Goal: Task Accomplishment & Management: Complete application form

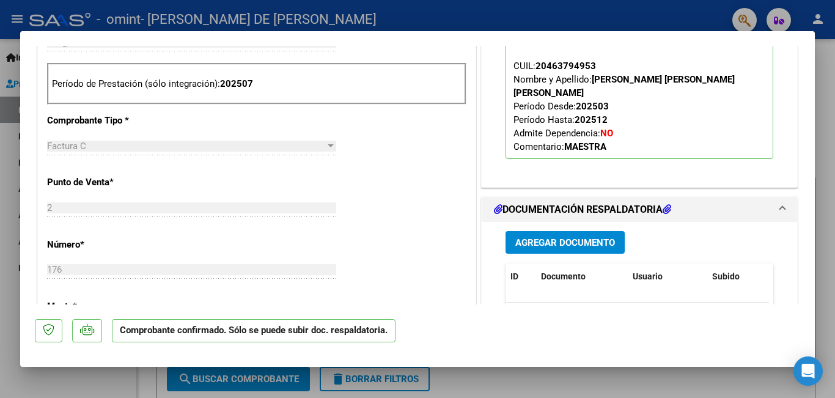
scroll to position [550, 0]
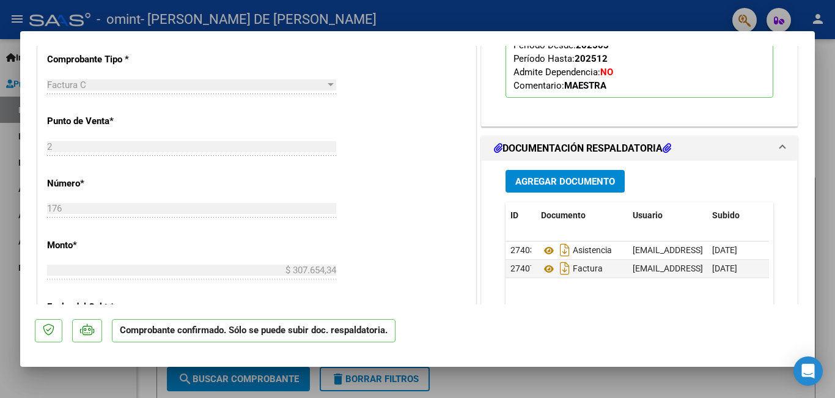
click at [560, 176] on span "Agregar Documento" at bounding box center [565, 181] width 100 height 11
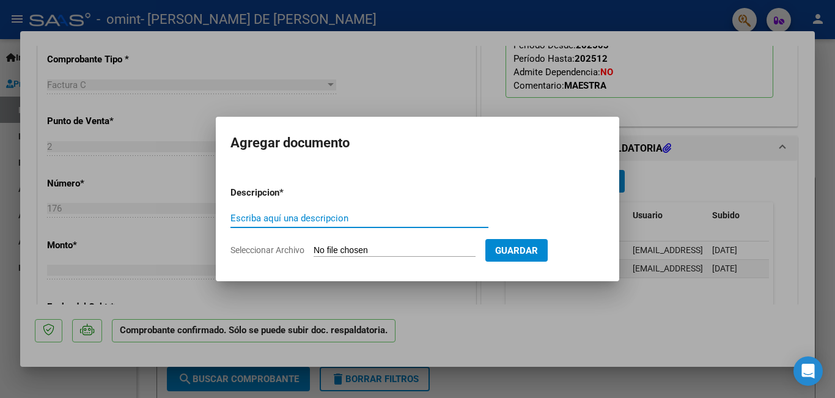
click at [350, 220] on input "Escriba aquí una descripcion" at bounding box center [360, 218] width 258 height 11
type input "l"
drag, startPoint x: 814, startPoint y: 190, endPoint x: 822, endPoint y: 151, distance: 39.2
click at [822, 151] on div at bounding box center [417, 199] width 835 height 398
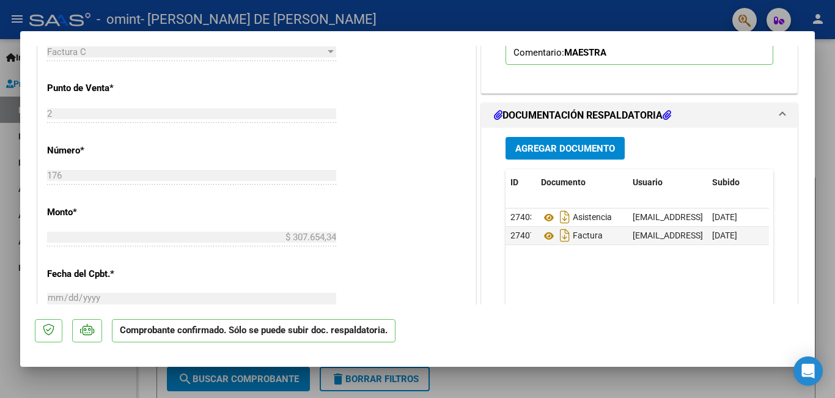
scroll to position [598, 0]
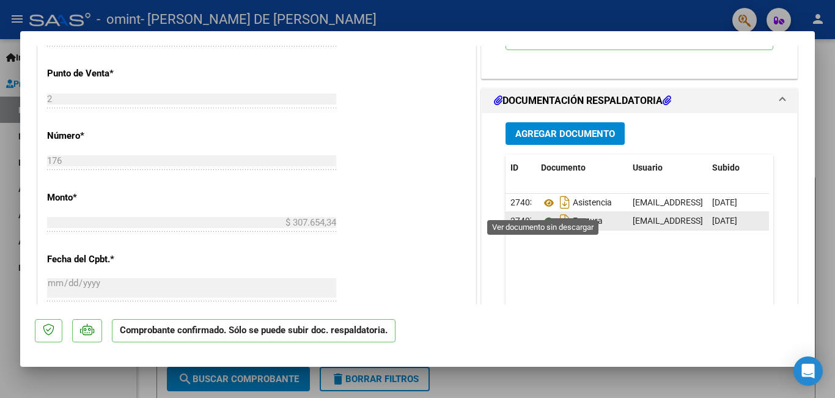
click at [541, 214] on icon at bounding box center [549, 221] width 16 height 15
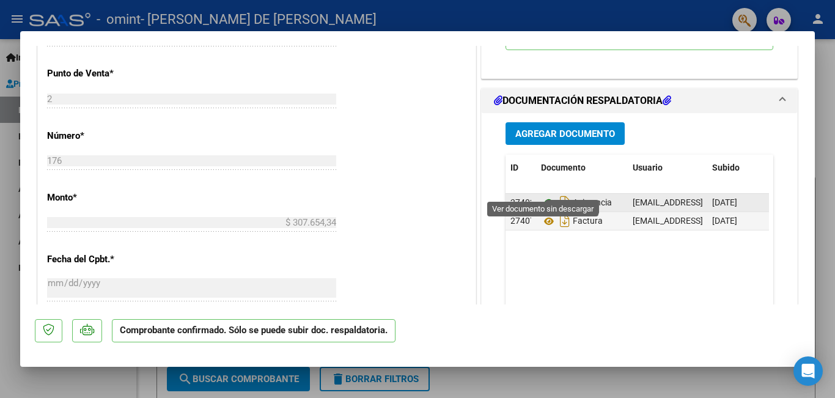
click at [542, 196] on icon at bounding box center [549, 203] width 16 height 15
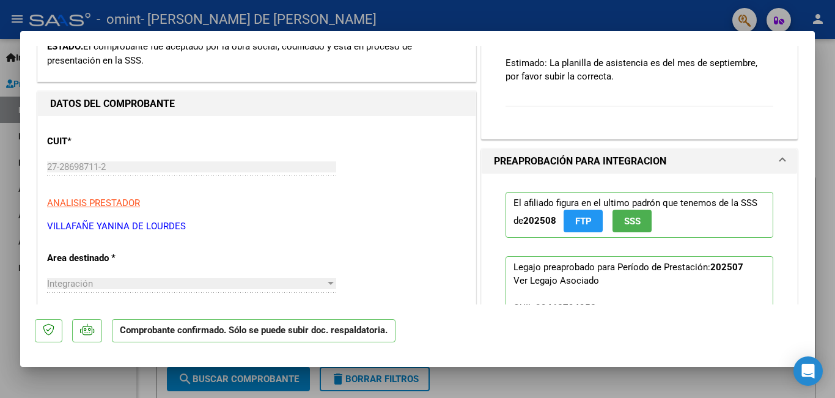
scroll to position [158, 0]
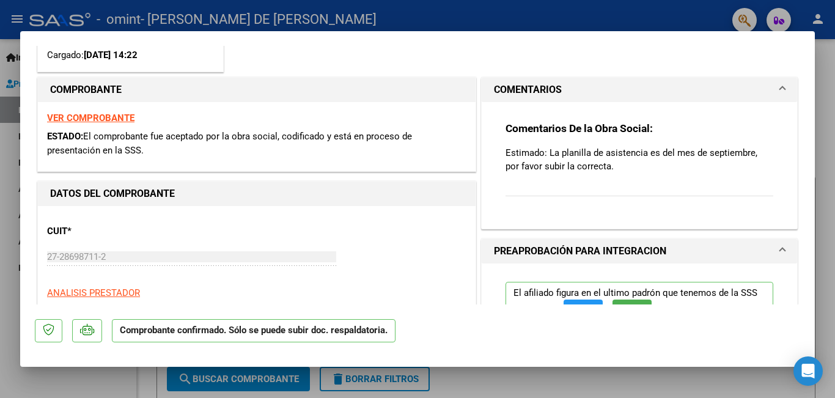
click at [831, 89] on div at bounding box center [417, 199] width 835 height 398
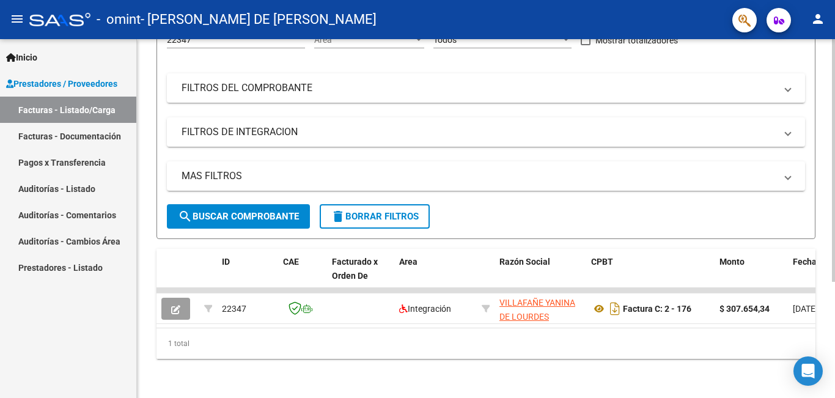
scroll to position [172, 0]
click at [795, 240] on div "Video tutorial PRESTADORES -> Listado de CPBTs Emitidos por Prestadores / Prove…" at bounding box center [487, 137] width 701 height 522
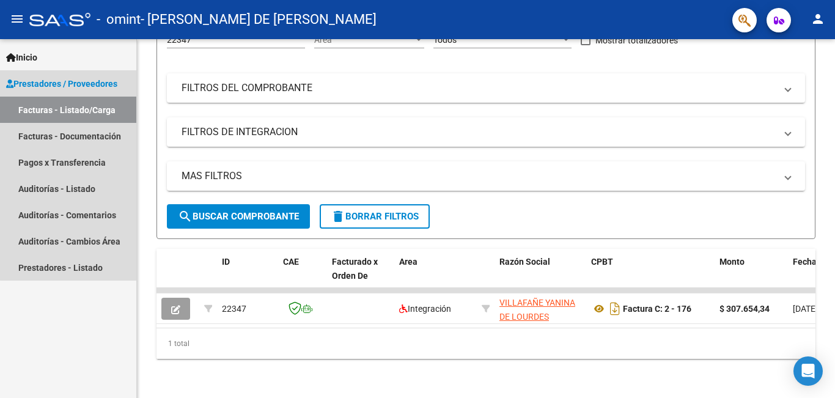
click at [78, 106] on link "Facturas - Listado/Carga" at bounding box center [68, 110] width 136 height 26
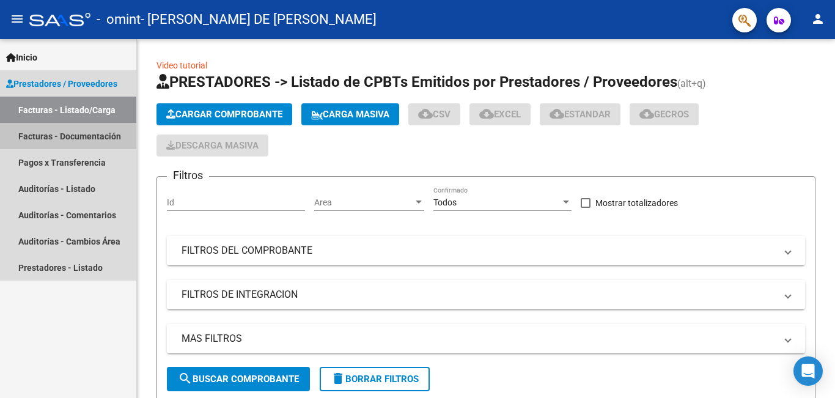
click at [78, 133] on link "Facturas - Documentación" at bounding box center [68, 136] width 136 height 26
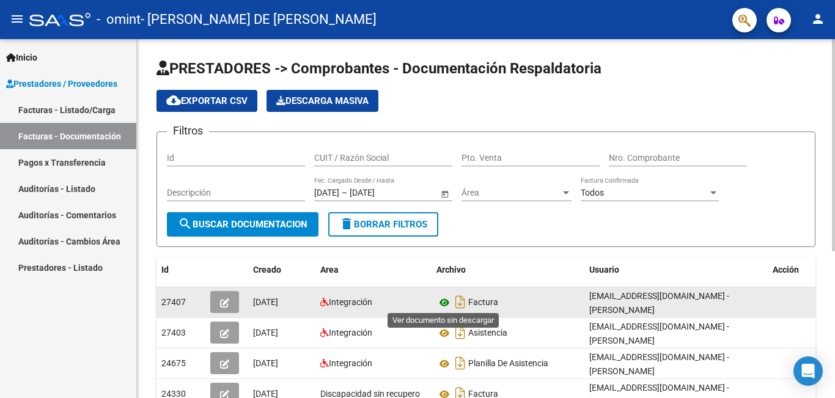
click at [443, 300] on icon at bounding box center [445, 302] width 16 height 15
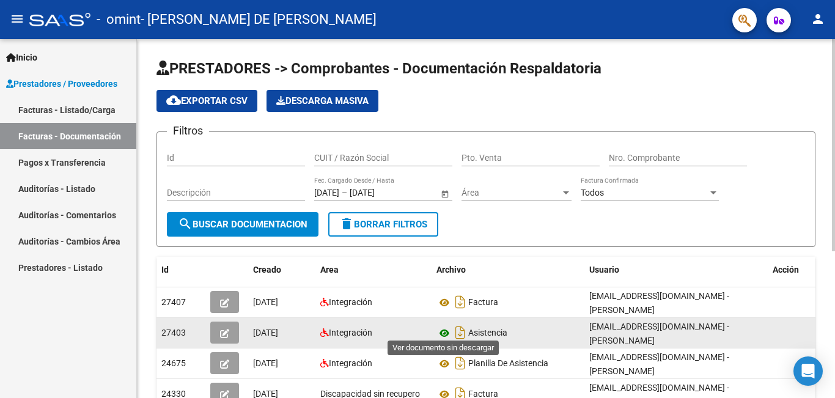
click at [445, 326] on icon at bounding box center [445, 333] width 16 height 15
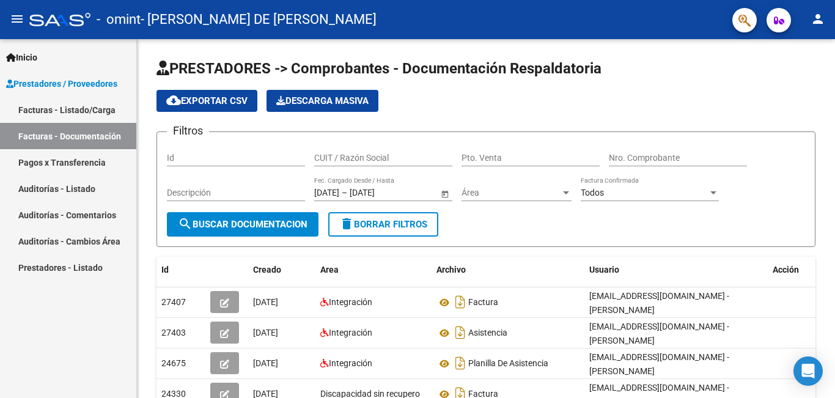
click at [97, 106] on link "Facturas - Listado/Carga" at bounding box center [68, 110] width 136 height 26
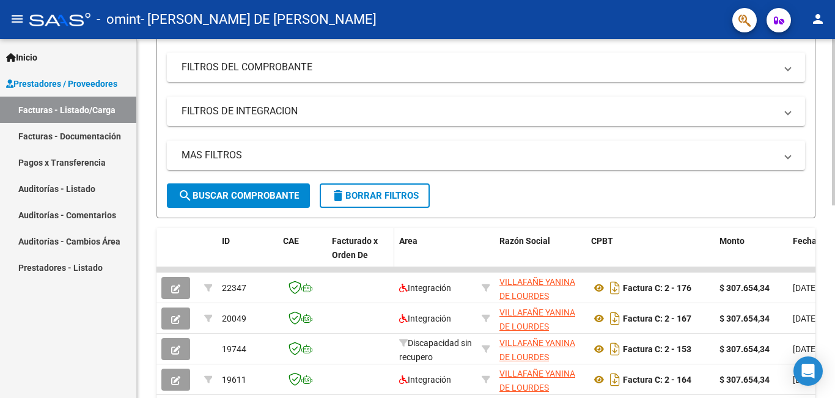
scroll to position [245, 0]
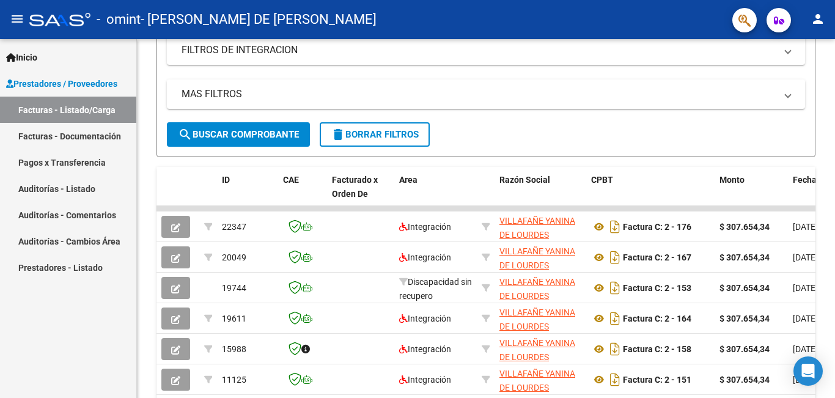
click at [101, 135] on link "Facturas - Documentación" at bounding box center [68, 136] width 136 height 26
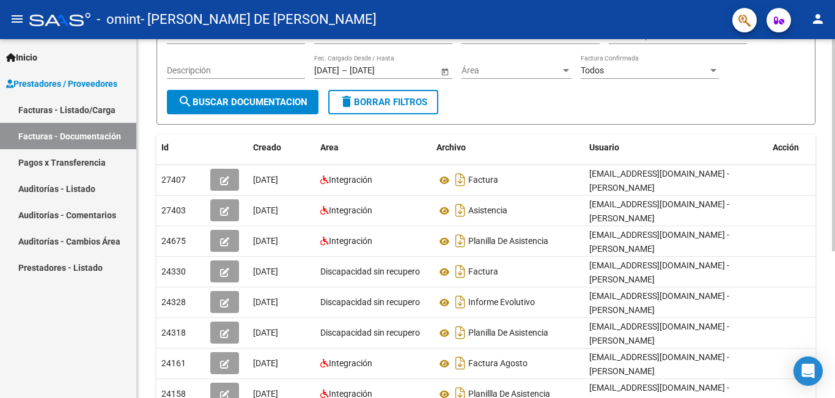
scroll to position [183, 0]
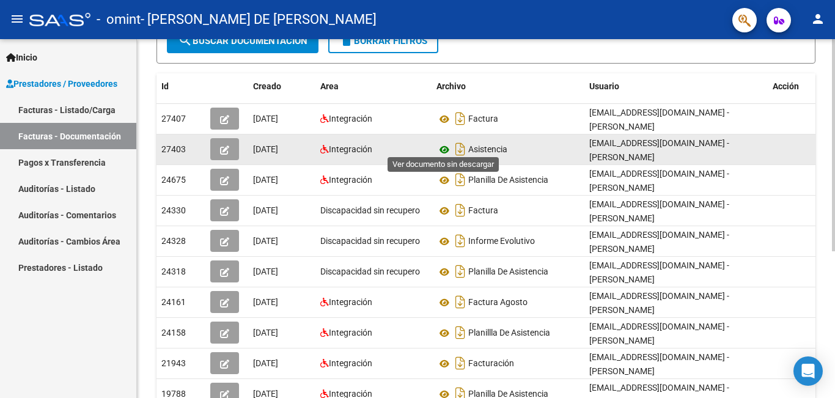
click at [443, 147] on icon at bounding box center [445, 149] width 16 height 15
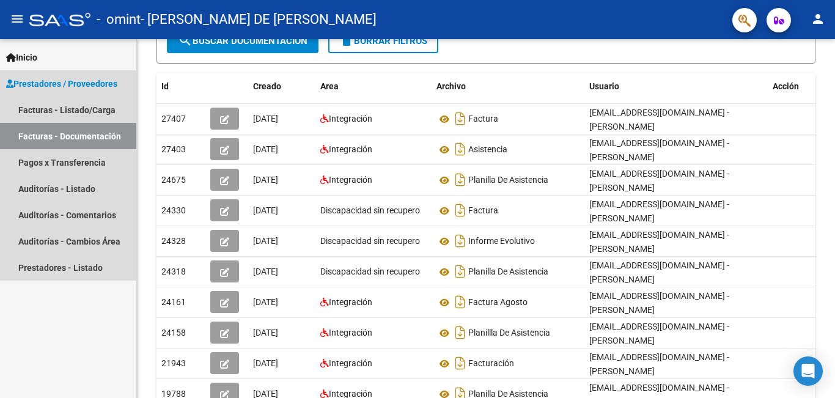
click at [90, 131] on link "Facturas - Documentación" at bounding box center [68, 136] width 136 height 26
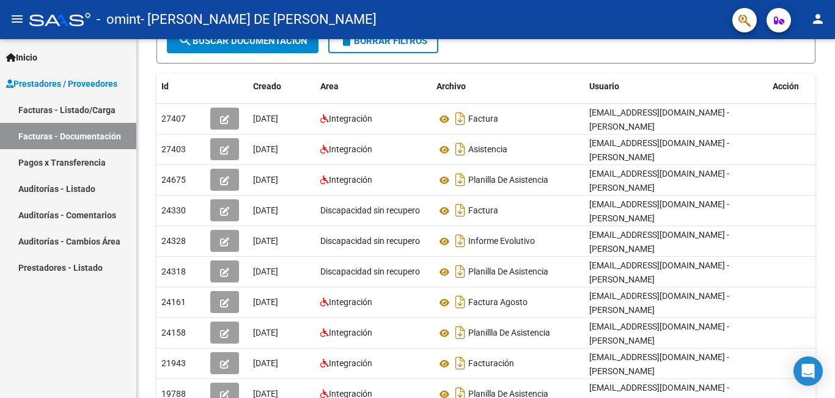
click at [95, 110] on link "Facturas - Listado/Carga" at bounding box center [68, 110] width 136 height 26
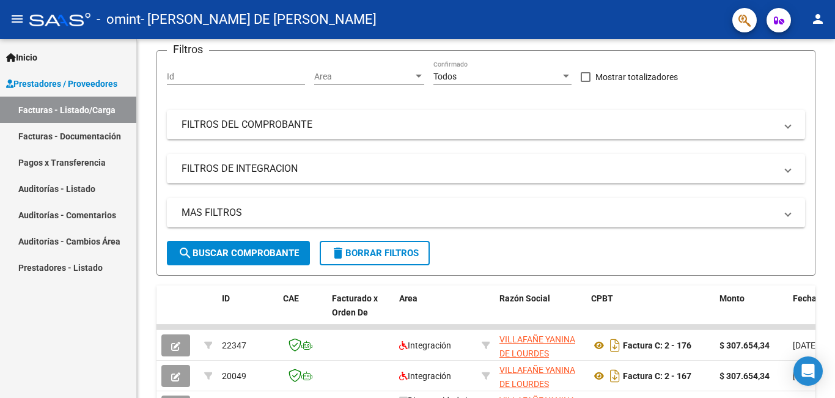
scroll to position [183, 0]
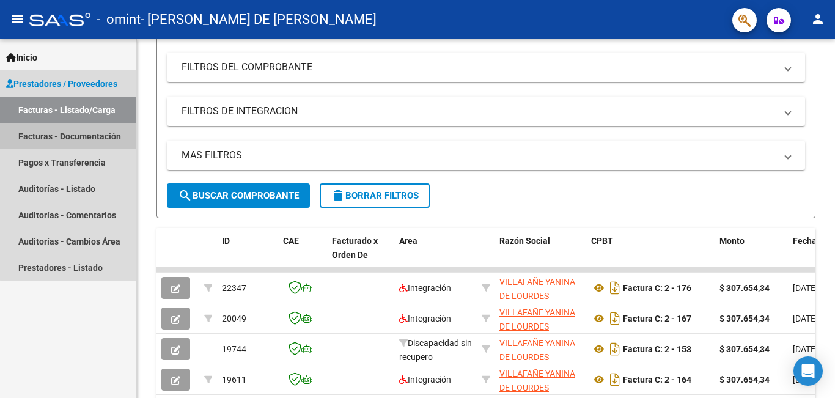
click at [92, 132] on link "Facturas - Documentación" at bounding box center [68, 136] width 136 height 26
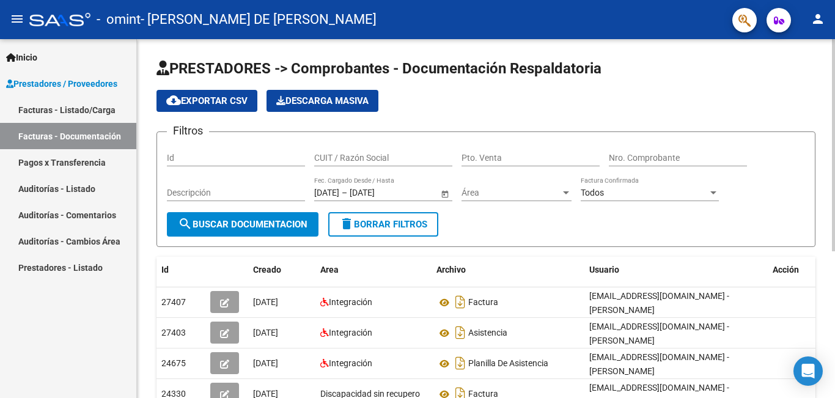
click at [284, 223] on span "search Buscar Documentacion" at bounding box center [243, 224] width 130 height 11
click at [84, 216] on link "Auditorías - Comentarios" at bounding box center [68, 215] width 136 height 26
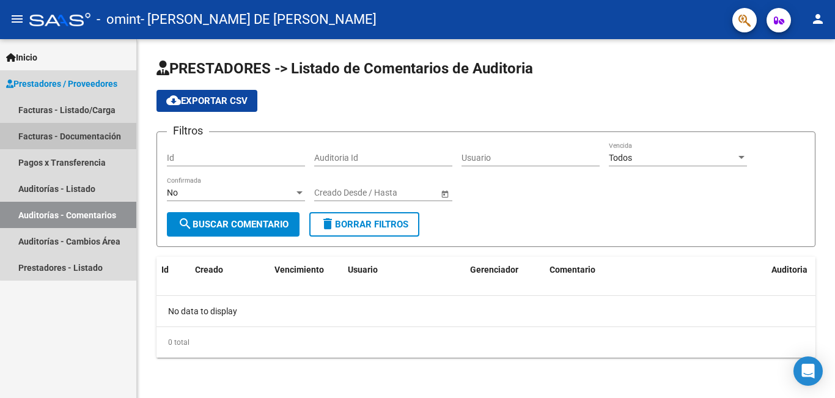
click at [94, 136] on link "Facturas - Documentación" at bounding box center [68, 136] width 136 height 26
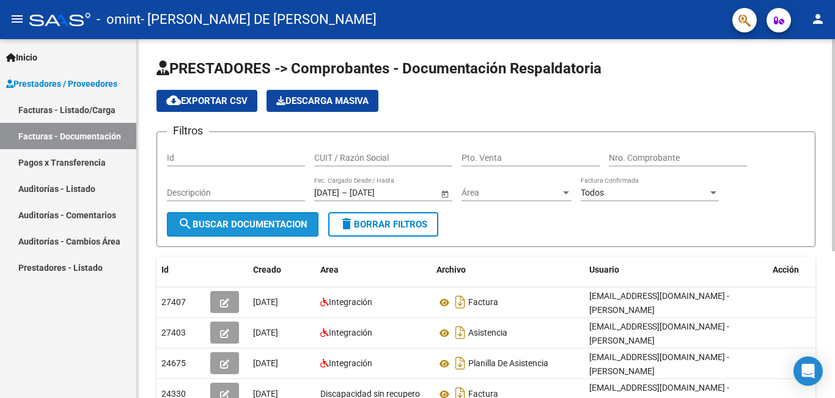
click at [226, 223] on span "search Buscar Documentacion" at bounding box center [243, 224] width 130 height 11
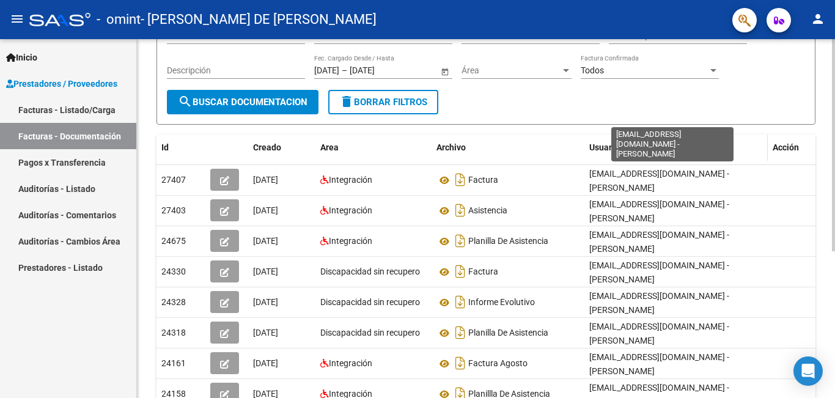
scroll to position [183, 0]
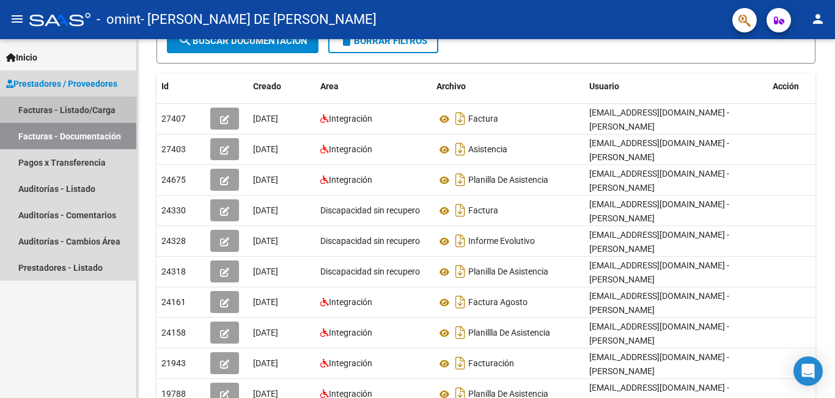
click at [94, 105] on link "Facturas - Listado/Carga" at bounding box center [68, 110] width 136 height 26
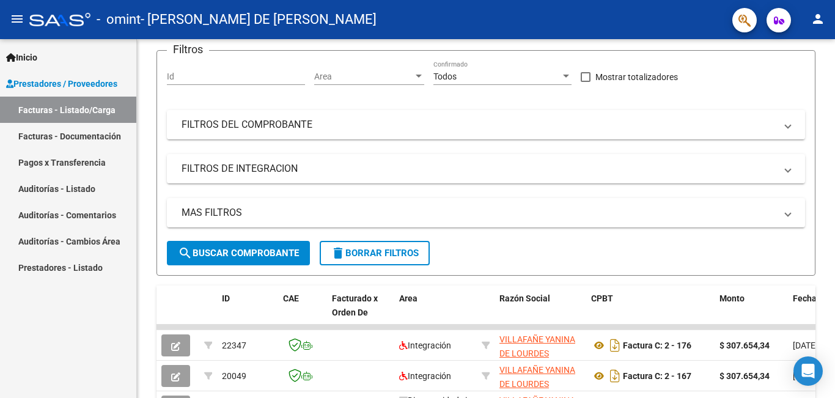
scroll to position [183, 0]
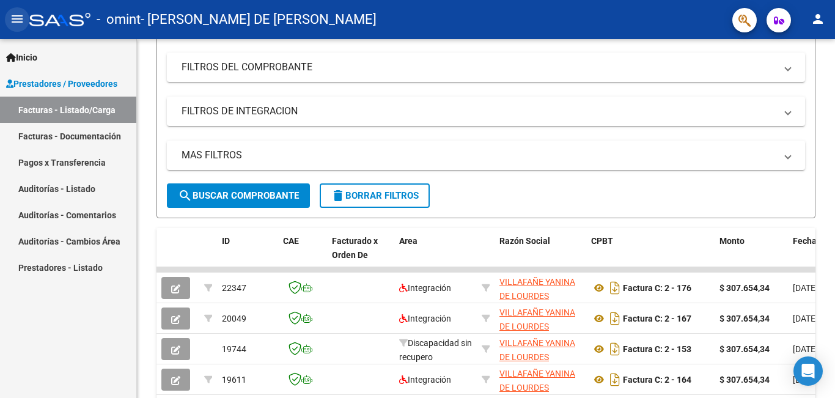
click at [18, 21] on mat-icon "menu" at bounding box center [17, 19] width 15 height 15
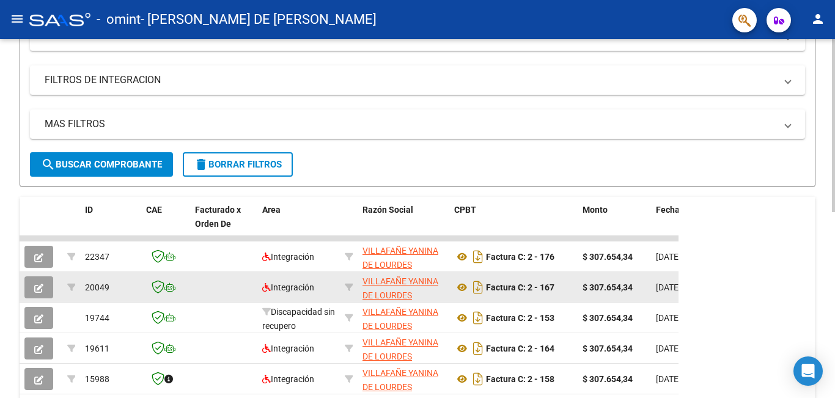
scroll to position [367, 0]
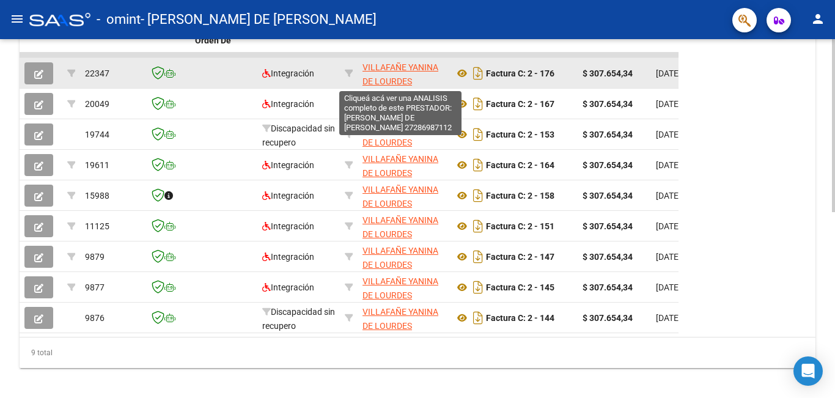
click at [430, 68] on span "VILLAFAÑE YANINA DE LOURDES" at bounding box center [401, 74] width 76 height 24
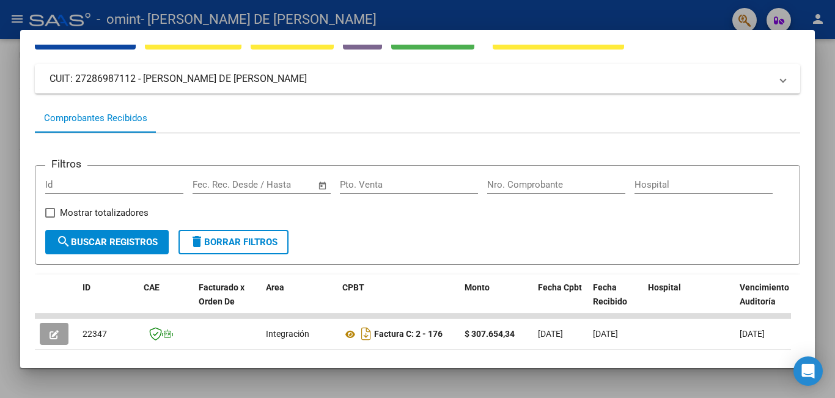
scroll to position [0, 0]
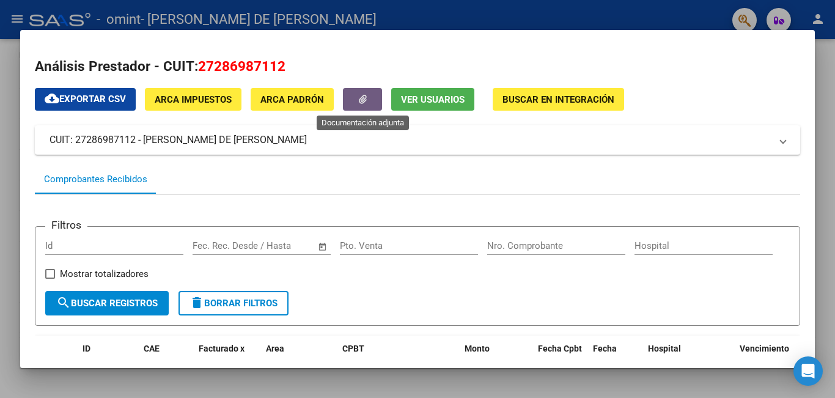
click at [365, 95] on icon "button" at bounding box center [363, 99] width 8 height 9
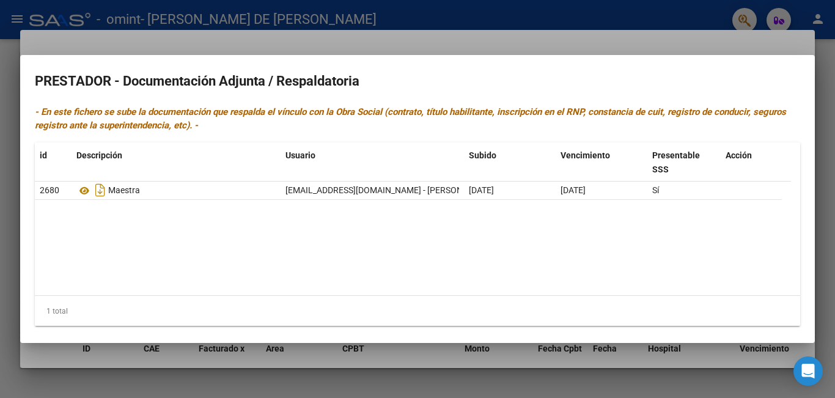
click at [829, 58] on div at bounding box center [417, 199] width 835 height 398
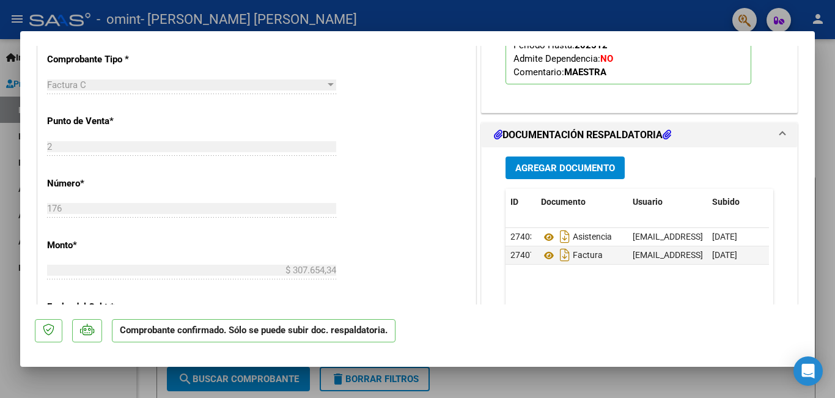
scroll to position [611, 0]
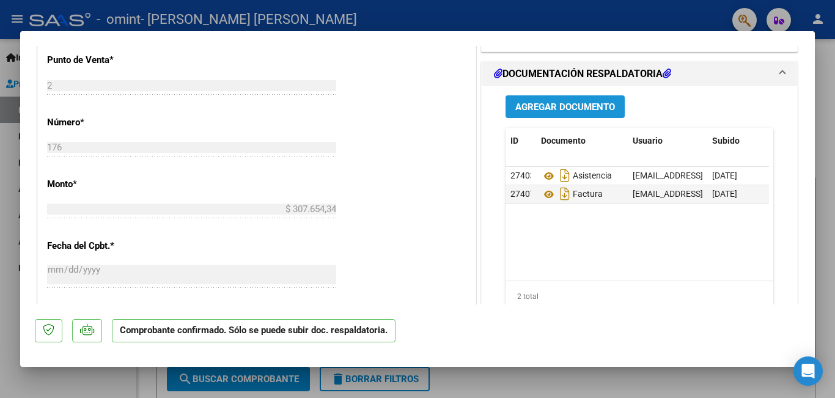
click at [553, 102] on span "Agregar Documento" at bounding box center [565, 107] width 100 height 11
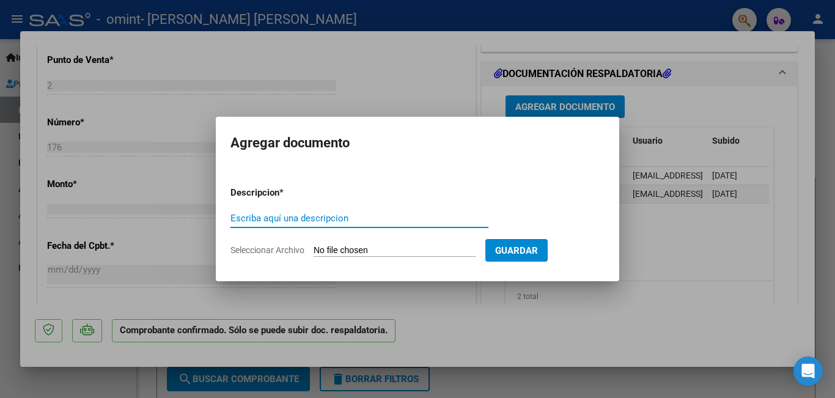
click at [391, 223] on input "Escriba aquí una descripcion" at bounding box center [360, 218] width 258 height 11
type input "ESTA ASISTENCIA CORRESPONDE AL MES DE SEPTIEMBRE ,LA FACTURA DICE JULIO 2025 ,P…"
click at [538, 245] on span "Guardar" at bounding box center [516, 250] width 43 height 11
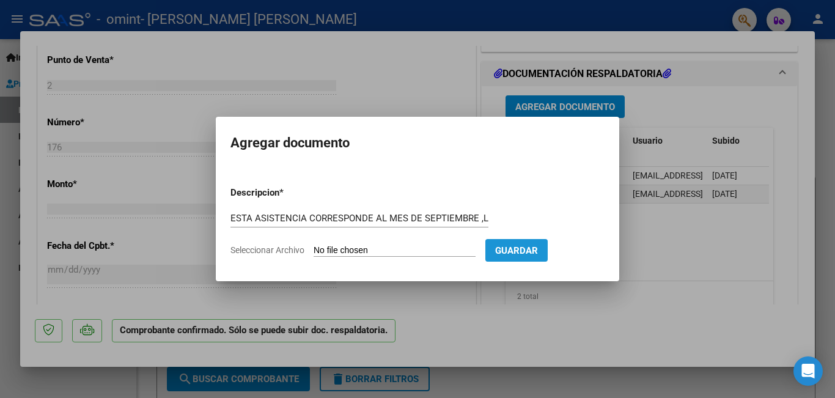
click at [548, 246] on button "Guardar" at bounding box center [517, 250] width 62 height 23
click at [459, 220] on input "ESTA ASISTENCIA CORRESPONDE AL MES DE SEPTIEMBRE ,LA FACTURA DICE JULIO 2025 ,P…" at bounding box center [360, 218] width 258 height 11
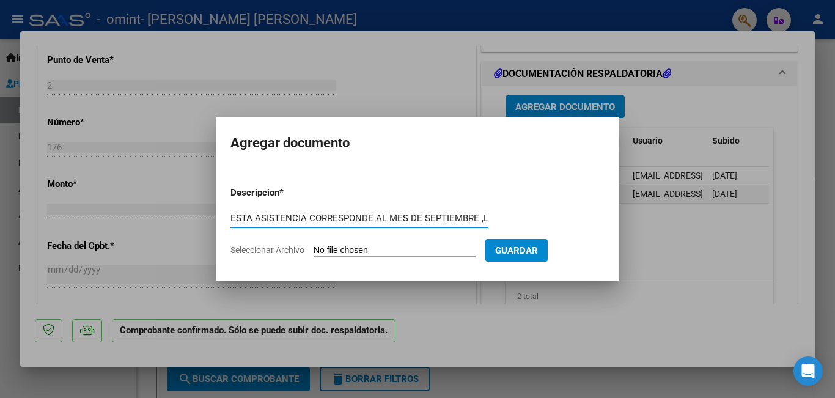
click at [459, 220] on input "ESTA ASISTENCIA CORRESPONDE AL MES DE SEPTIEMBRE ,LA FACTURA DICE JULIO 2025 ,P…" at bounding box center [360, 218] width 258 height 11
click at [294, 252] on span "Seleccionar Archivo" at bounding box center [268, 250] width 74 height 10
click at [314, 252] on input "Seleccionar Archivo" at bounding box center [395, 251] width 162 height 12
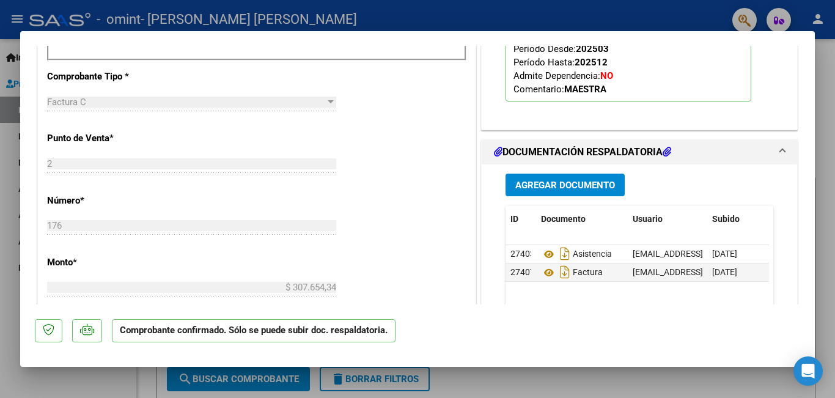
scroll to position [539, 0]
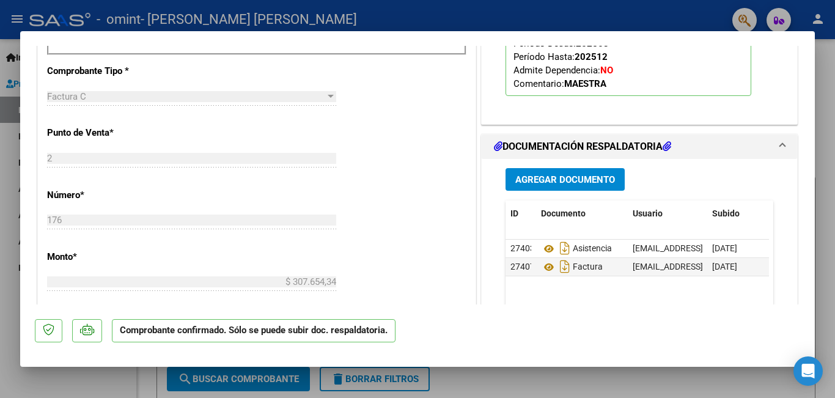
click at [578, 175] on span "Agregar Documento" at bounding box center [565, 179] width 100 height 11
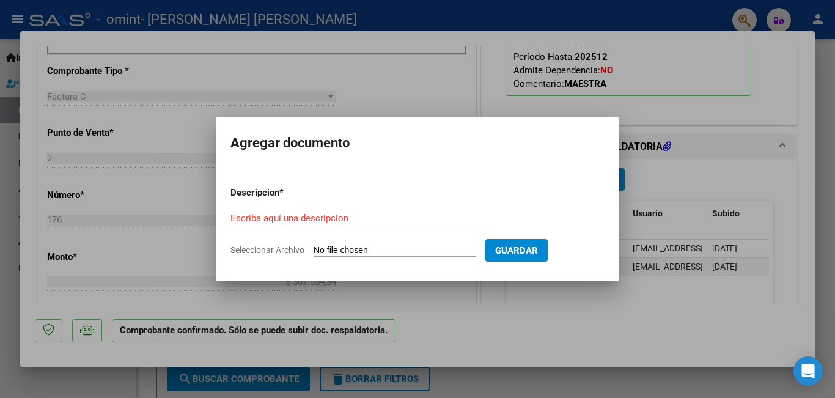
click at [367, 251] on input "Seleccionar Archivo" at bounding box center [395, 251] width 162 height 12
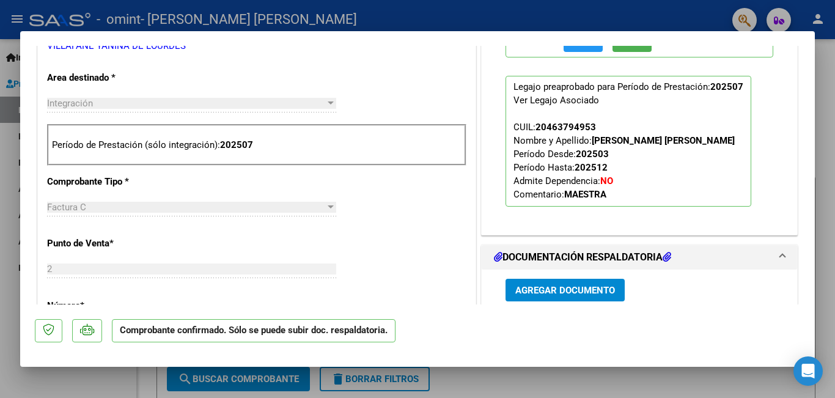
scroll to position [550, 0]
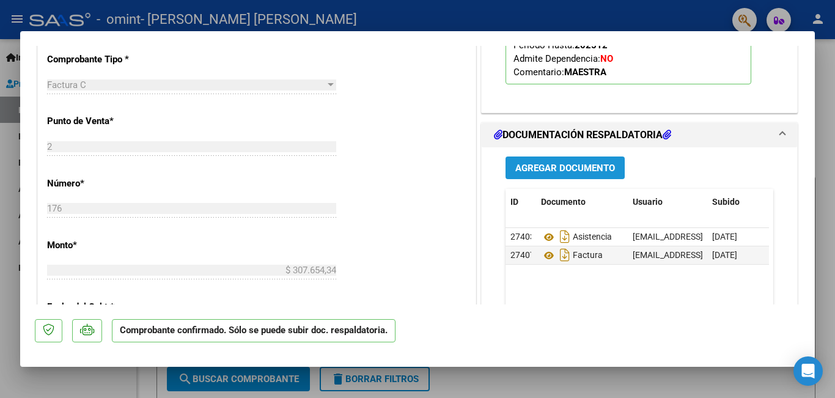
click at [574, 174] on button "Agregar Documento" at bounding box center [565, 168] width 119 height 23
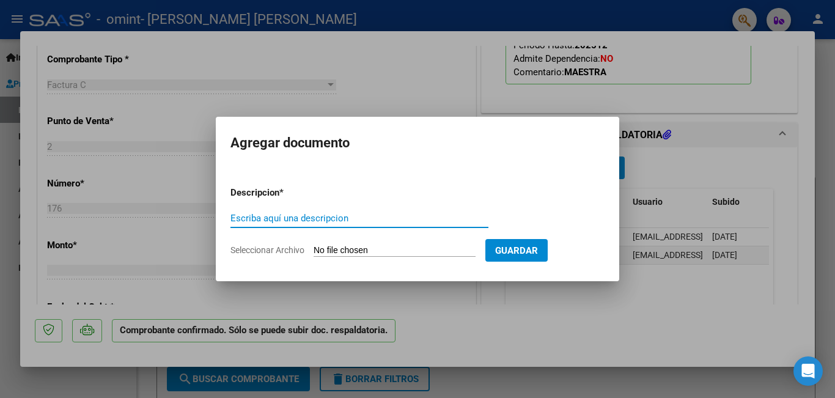
click at [357, 207] on form "Descripcion * Escriba aquí una descripcion Seleccionar Archivo Guardar" at bounding box center [418, 221] width 374 height 89
click at [361, 220] on input "Escriba aquí una descripcion" at bounding box center [360, 218] width 258 height 11
type input "PLANILLA"
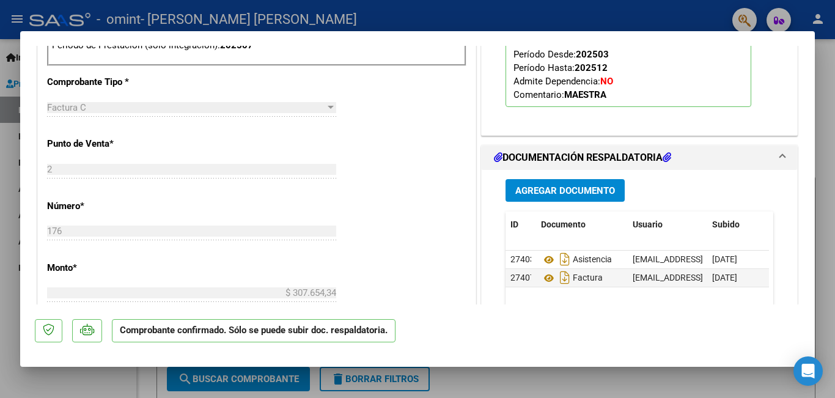
scroll to position [558, 0]
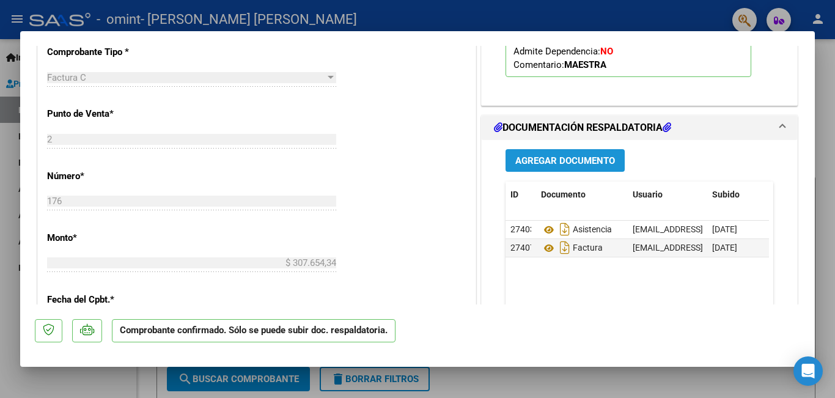
click at [593, 164] on span "Agregar Documento" at bounding box center [565, 160] width 100 height 11
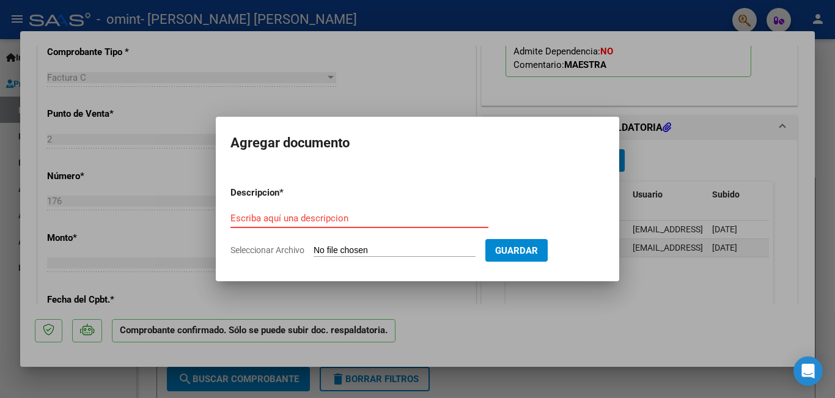
click at [440, 220] on input "Escriba aquí una descripcion" at bounding box center [360, 218] width 258 height 11
type input "PLANILLA"
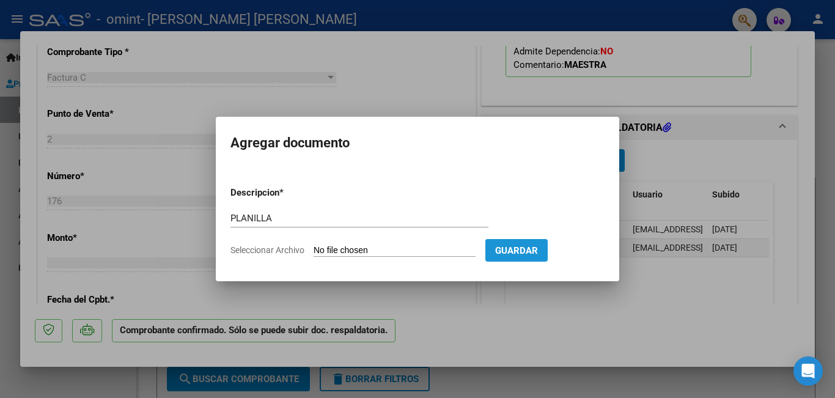
click at [520, 251] on span "Guardar" at bounding box center [516, 250] width 43 height 11
click at [424, 241] on form "Descripcion * PLANILLA Escriba aquí una descripcion Seleccionar Archivo Guardar" at bounding box center [418, 221] width 374 height 89
click at [419, 249] on input "Seleccionar Archivo" at bounding box center [395, 251] width 162 height 12
click at [391, 249] on input "Seleccionar Archivo" at bounding box center [395, 251] width 162 height 12
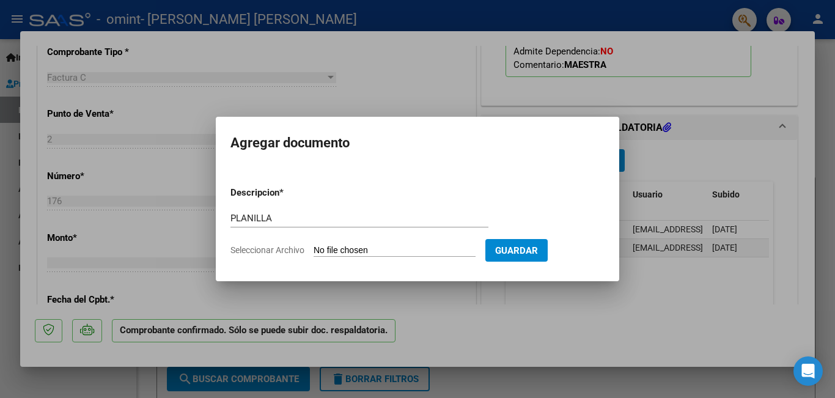
type input "C:\fakepath\27286987112-FACTURA_C-2-167-ANEXO-PLANILLA DE ASISTENCIA (1).jpeg"
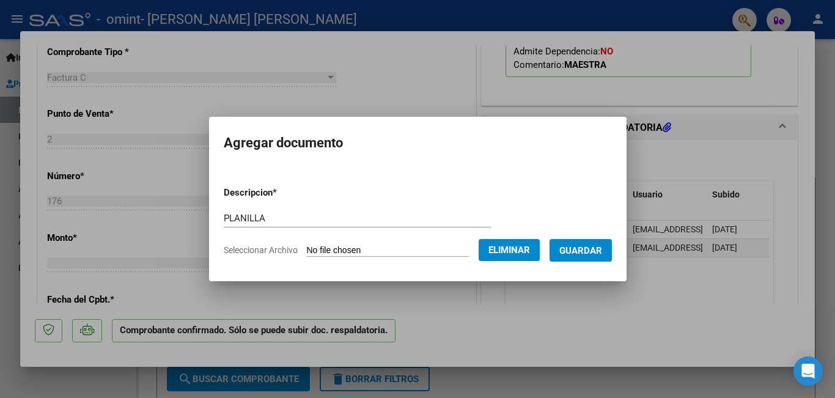
click at [581, 248] on span "Guardar" at bounding box center [581, 250] width 43 height 11
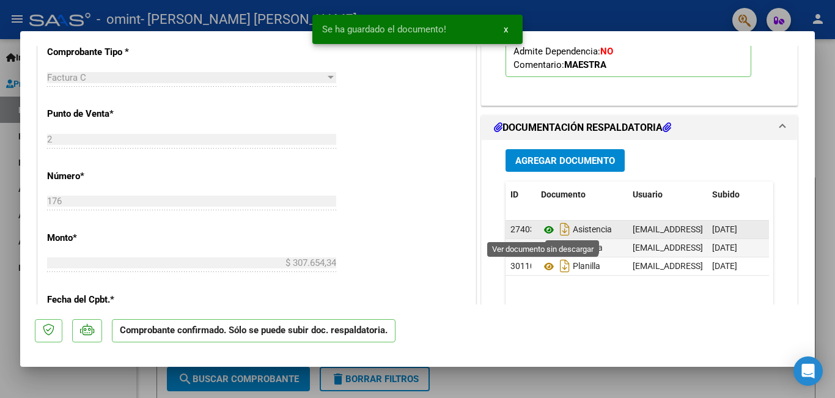
click at [544, 229] on icon at bounding box center [549, 230] width 16 height 15
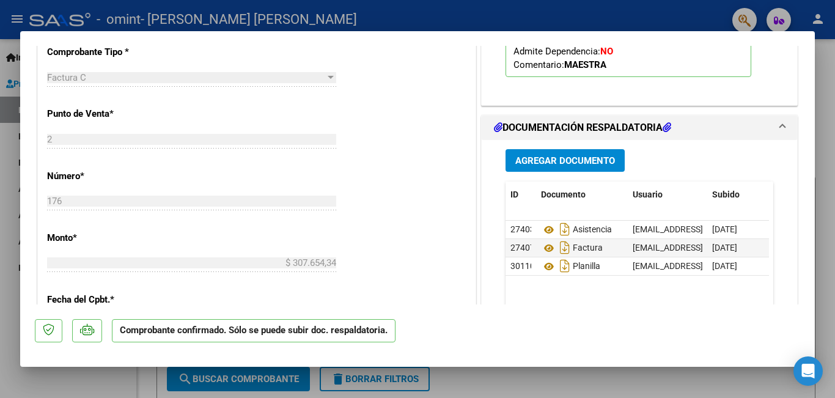
drag, startPoint x: 515, startPoint y: 228, endPoint x: 490, endPoint y: 353, distance: 128.0
click at [490, 353] on mat-dialog-container "Cargada para enviar SSS Tipo de Archivo: DS Importe Solicitado: $ 307.654,34 Pr…" at bounding box center [417, 199] width 795 height 336
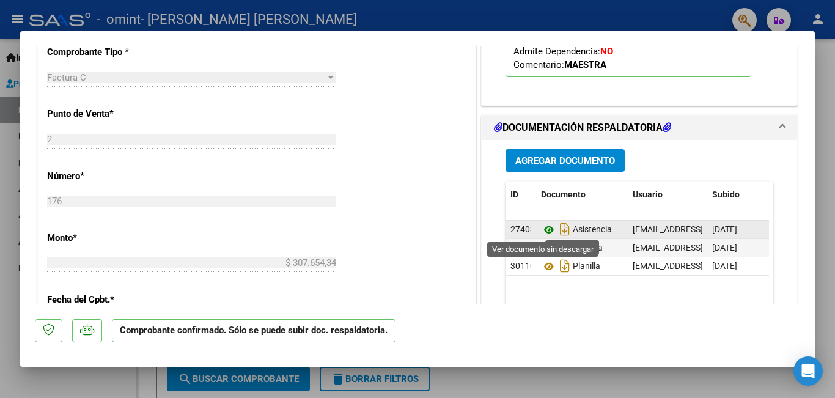
click at [543, 227] on icon at bounding box center [549, 230] width 16 height 15
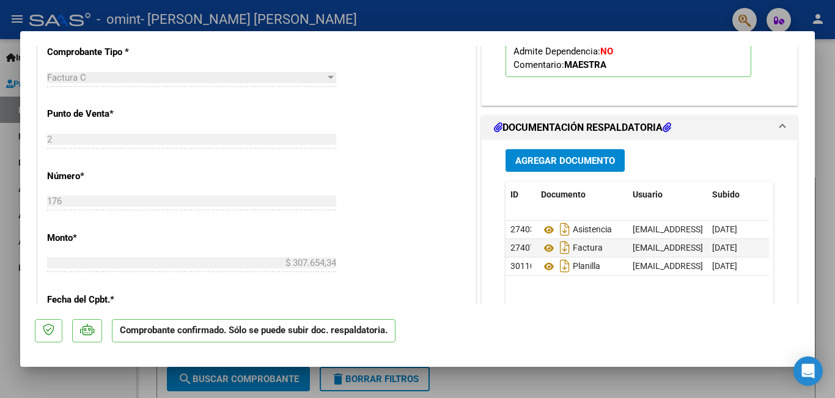
drag, startPoint x: 602, startPoint y: 98, endPoint x: 640, endPoint y: 62, distance: 52.4
click at [610, 89] on div "COMENTARIOS Comentarios De la Obra Social: Estimado: La planilla de asistencia …" at bounding box center [640, 162] width 322 height 974
click at [171, 330] on p "Comprobante confirmado. Sólo se puede subir doc. respaldatoria." at bounding box center [254, 331] width 284 height 24
click at [585, 159] on span "Agregar Documento" at bounding box center [565, 160] width 100 height 11
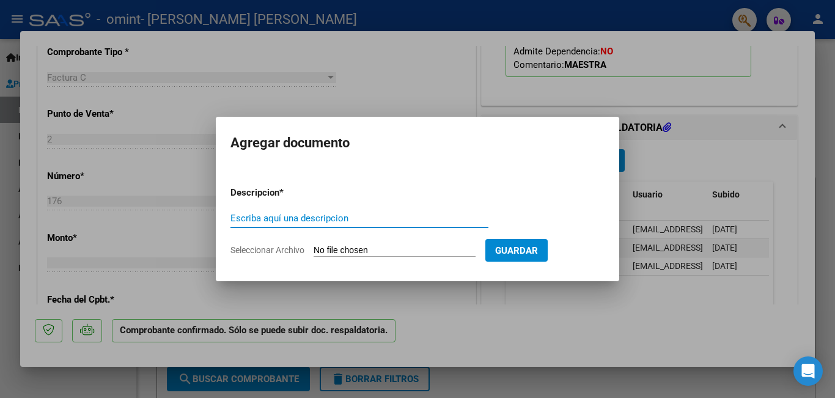
click at [440, 226] on div "Escriba aquí una descripcion" at bounding box center [360, 218] width 258 height 18
type input "PLANILLA PEDIDO"
click at [445, 242] on form "Descripcion * PLANILLA PEDIDO Escriba aquí una descripcion Seleccionar Archivo …" at bounding box center [418, 221] width 374 height 89
click at [427, 251] on input "Seleccionar Archivo" at bounding box center [395, 251] width 162 height 12
type input "C:\fakepath\CamScanner 8-10-25 08.47 (3).pdf"
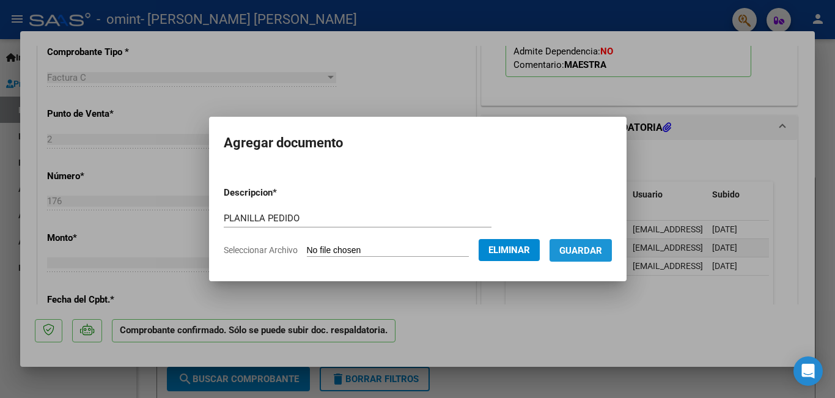
click at [586, 257] on button "Guardar" at bounding box center [581, 250] width 62 height 23
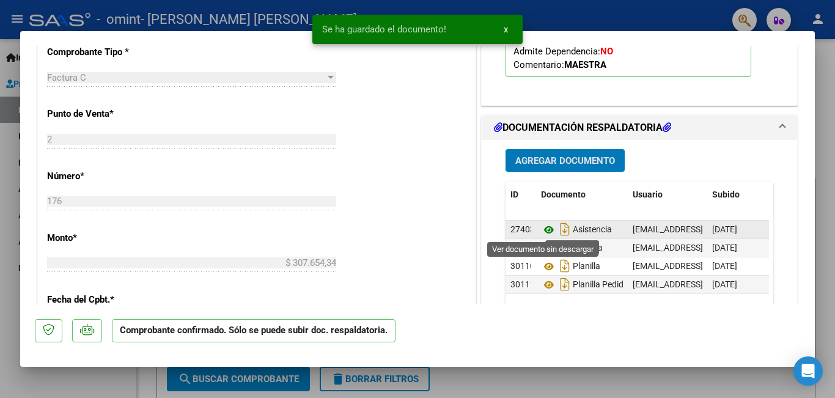
click at [548, 226] on icon at bounding box center [549, 230] width 16 height 15
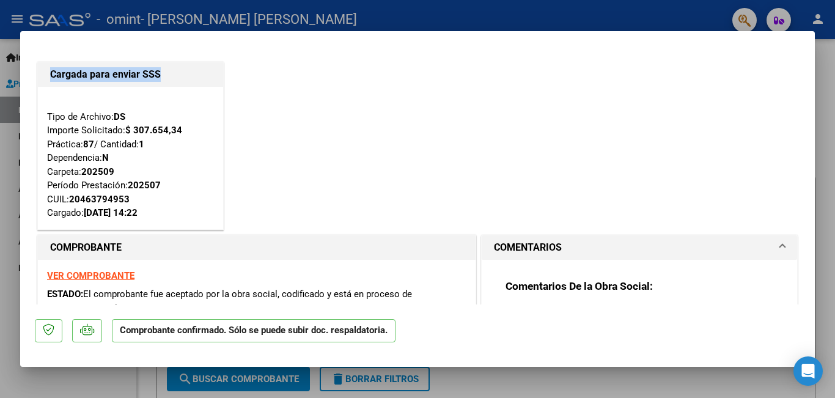
drag, startPoint x: 835, startPoint y: 105, endPoint x: 810, endPoint y: 97, distance: 25.5
click at [810, 97] on div "Cargada para enviar SSS Tipo de Archivo: DS Importe Solicitado: $ 307.654,34 Pr…" at bounding box center [417, 199] width 835 height 398
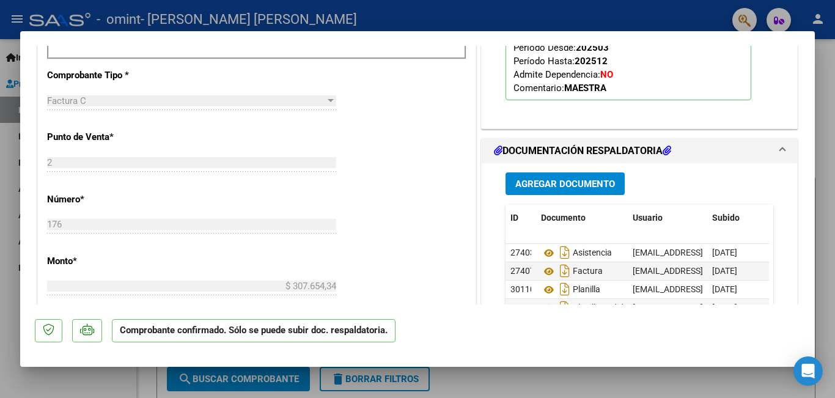
scroll to position [599, 0]
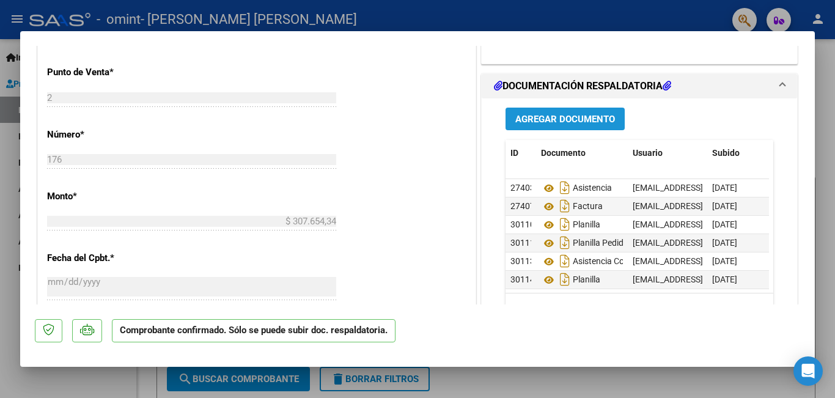
click at [564, 120] on span "Agregar Documento" at bounding box center [565, 119] width 100 height 11
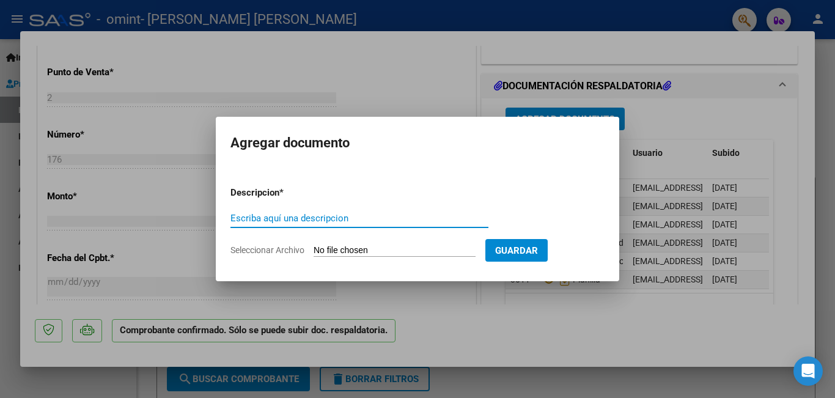
click at [303, 221] on input "Escriba aquí una descripcion" at bounding box center [360, 218] width 258 height 11
type input "factura de septiembre"
click at [363, 245] on input "Seleccionar Archivo" at bounding box center [395, 251] width 162 height 12
type input "C:\fakepath\27286987112_011_00002_00000178.pdf"
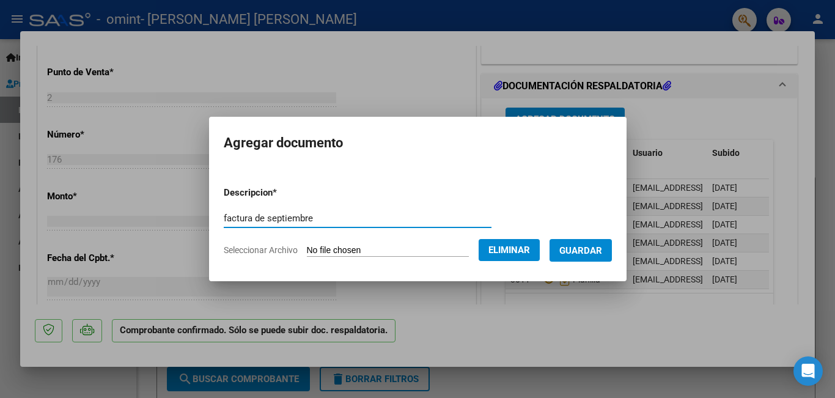
click at [327, 214] on input "factura de septiembre" at bounding box center [358, 218] width 268 height 11
type input "factura de septiembre esto era lo que esta mal ,decia julio y es septiembre ."
click at [579, 247] on span "Guardar" at bounding box center [581, 250] width 43 height 11
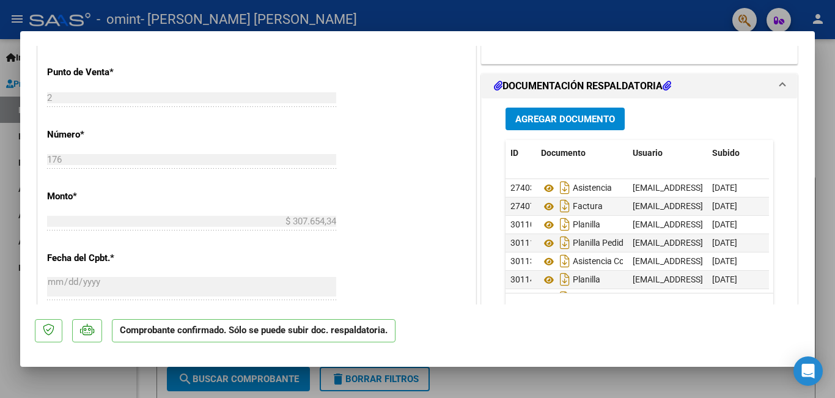
drag, startPoint x: 722, startPoint y: 340, endPoint x: 770, endPoint y: 314, distance: 55.0
click at [770, 314] on mat-dialog-actions "Comprobante confirmado. Sólo se puede subir doc. respaldatoria." at bounding box center [418, 329] width 766 height 48
drag, startPoint x: 759, startPoint y: 249, endPoint x: 767, endPoint y: 277, distance: 29.1
click at [767, 277] on div "Agregar Documento ID Documento Usuario Subido Acción 27403 Asistencia [EMAIL_AD…" at bounding box center [640, 220] width 286 height 244
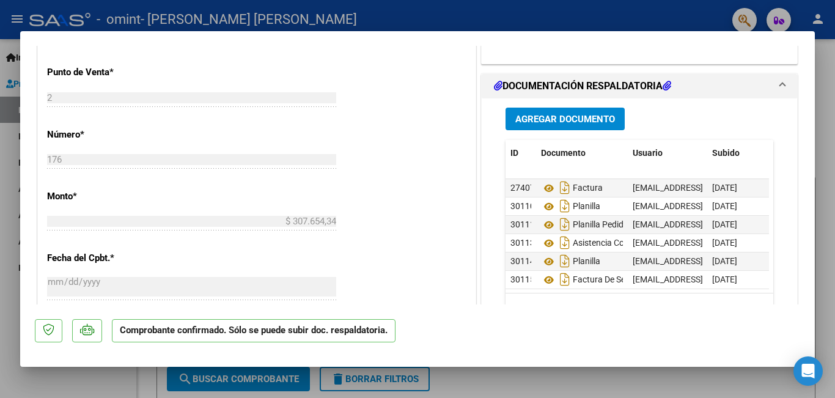
scroll to position [28, 0]
click at [542, 254] on icon at bounding box center [549, 261] width 16 height 15
